Goal: Transaction & Acquisition: Subscribe to service/newsletter

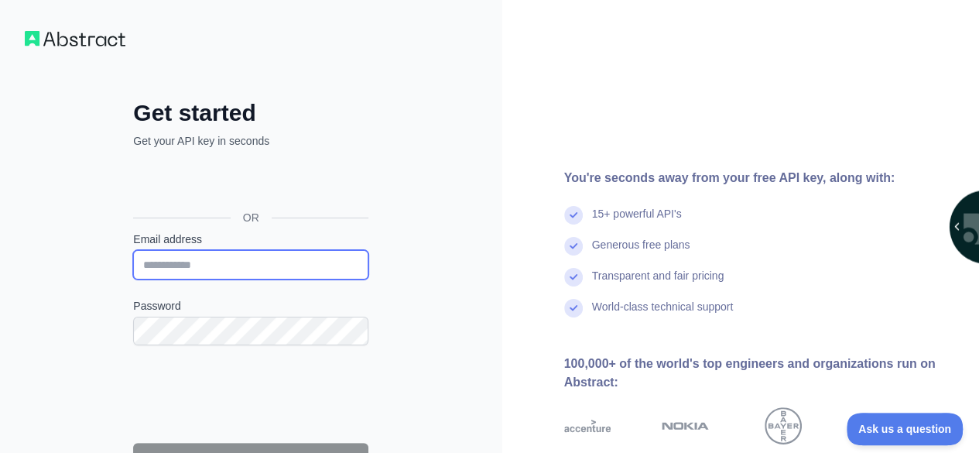
click at [155, 270] on input "Email address" at bounding box center [250, 264] width 235 height 29
type input "**********"
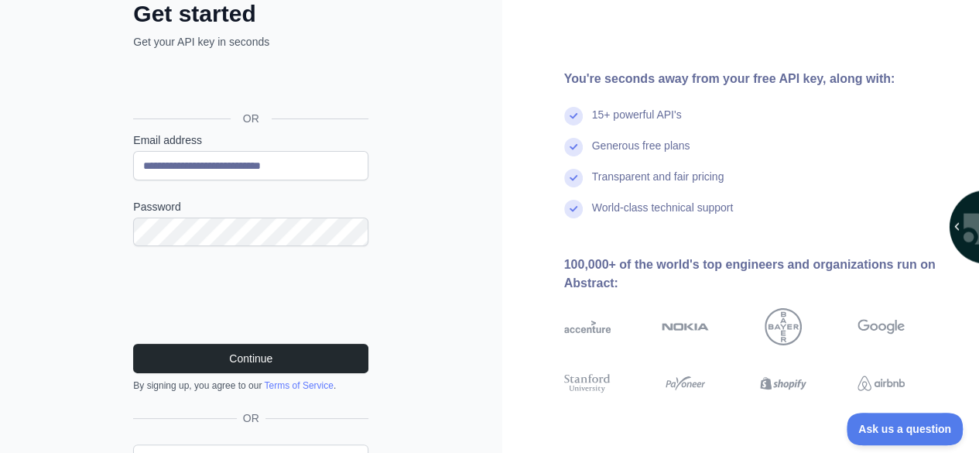
scroll to position [102, 0]
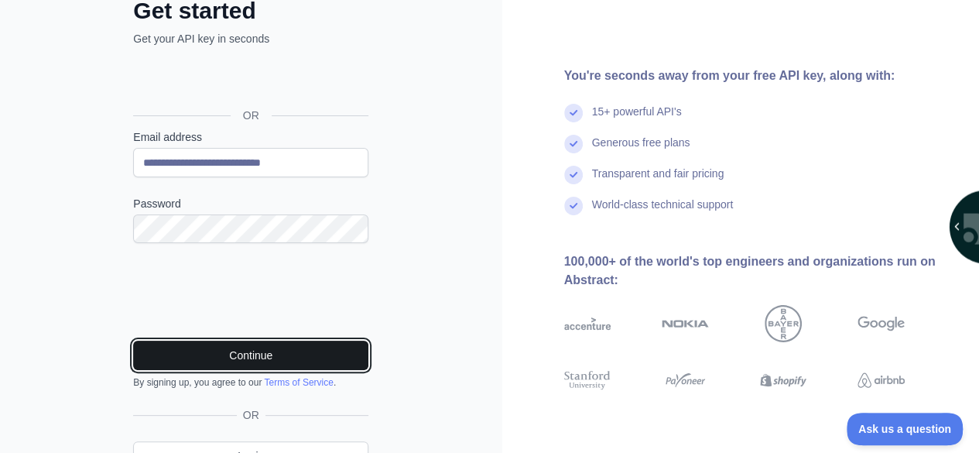
click at [258, 362] on button "Continue" at bounding box center [250, 354] width 235 height 29
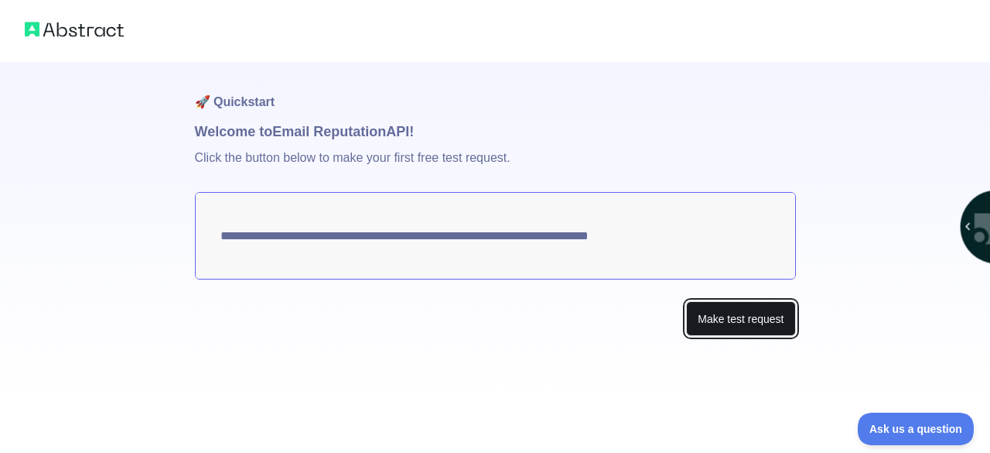
click at [707, 327] on button "Make test request" at bounding box center [740, 318] width 109 height 35
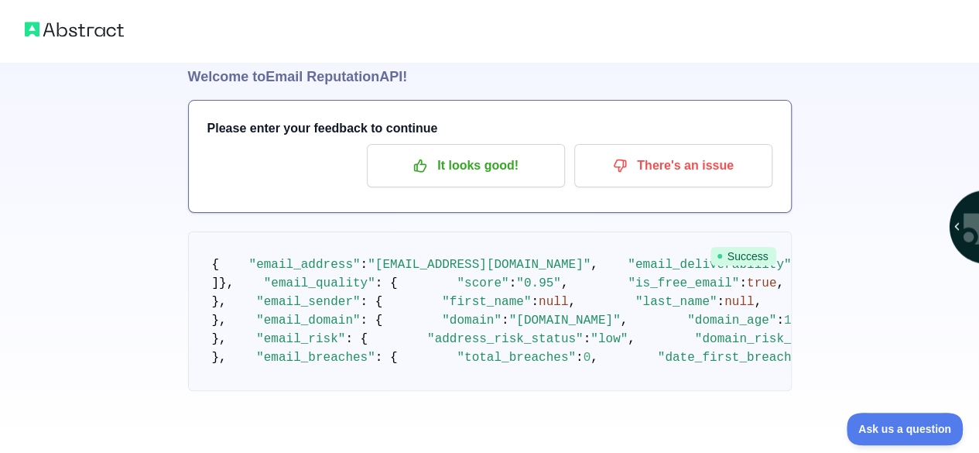
scroll to position [88, 0]
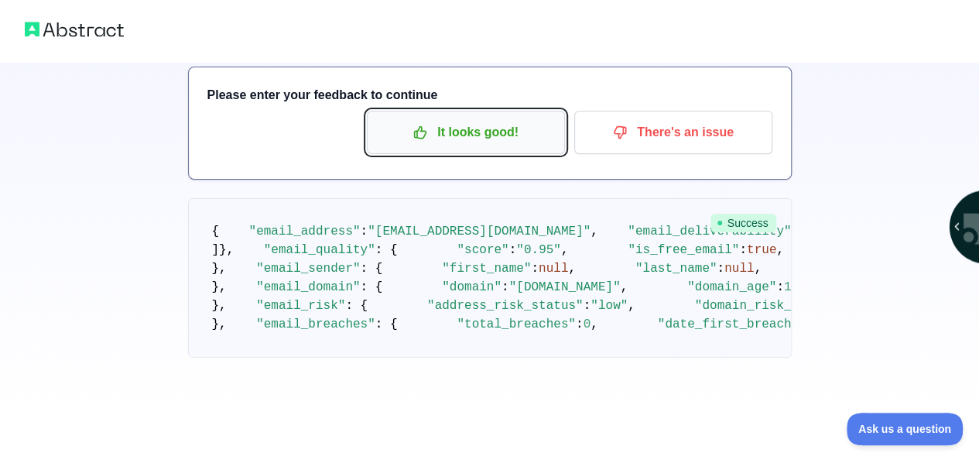
click at [495, 125] on p "It looks good!" at bounding box center [465, 132] width 175 height 26
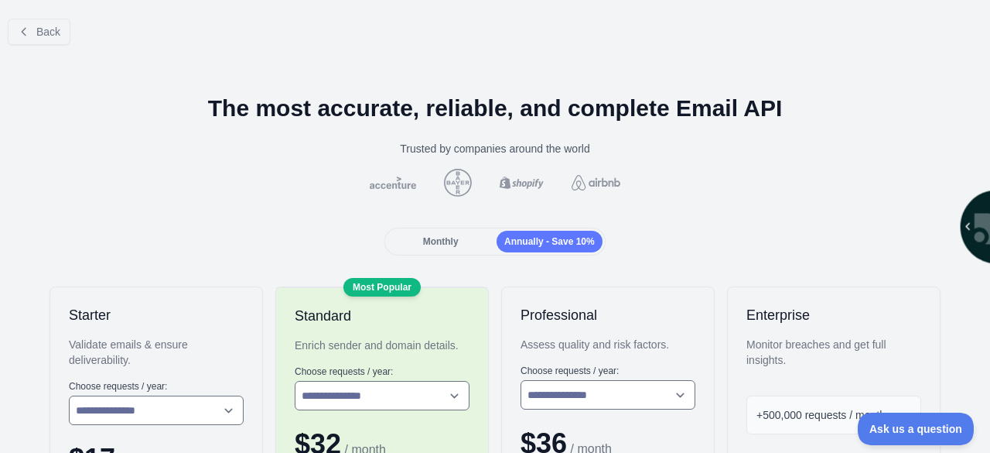
click at [456, 234] on div "Monthly" at bounding box center [441, 242] width 106 height 22
